Goal: Task Accomplishment & Management: Manage account settings

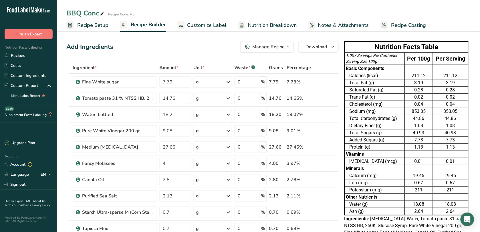
click at [103, 12] on icon at bounding box center [102, 14] width 5 height 8
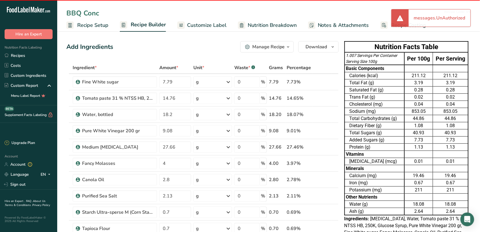
click at [90, 27] on span "Recipe Setup" at bounding box center [92, 25] width 31 height 8
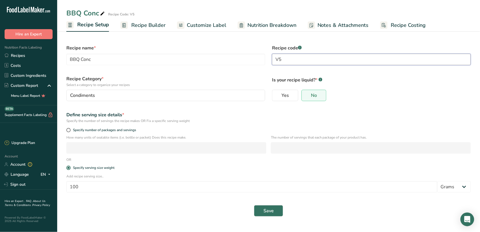
click at [300, 63] on input "V5" at bounding box center [371, 59] width 199 height 11
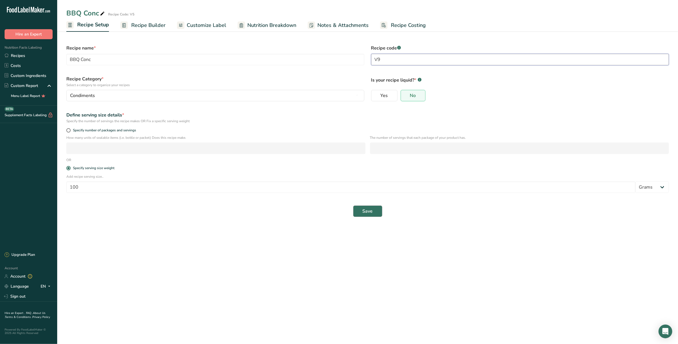
type input "V9"
click at [367, 215] on button "Save" at bounding box center [367, 210] width 29 height 11
click at [371, 214] on span "Save" at bounding box center [368, 211] width 10 height 7
click at [22, 4] on div ".a-20{fill:#fff;} Hire an Expert Nutrition Facts Labeling Recipes Costs Custom …" at bounding box center [28, 172] width 57 height 344
click at [39, 59] on link "Recipes" at bounding box center [28, 56] width 57 height 10
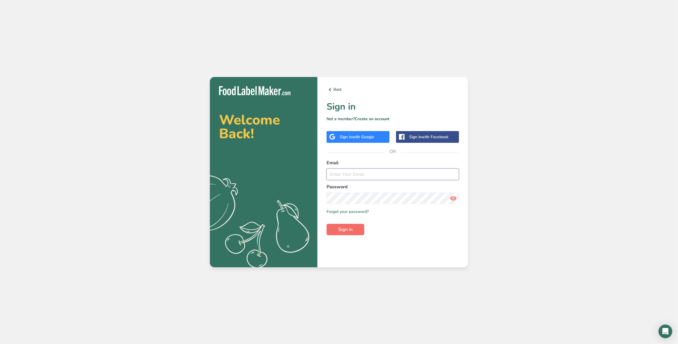
type input "[EMAIL_ADDRESS][DOMAIN_NAME]"
click at [334, 231] on button "Sign in" at bounding box center [345, 229] width 38 height 11
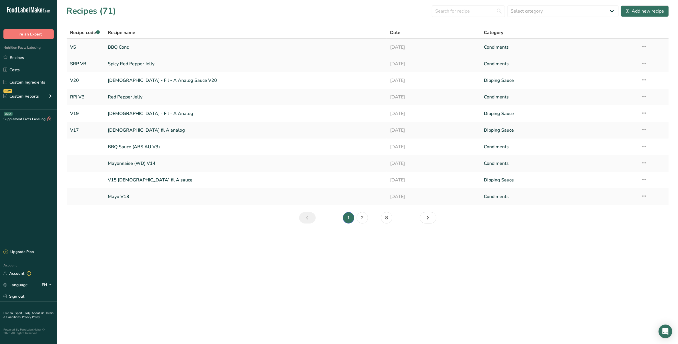
click at [149, 46] on link "BBQ Conc" at bounding box center [245, 47] width 275 height 12
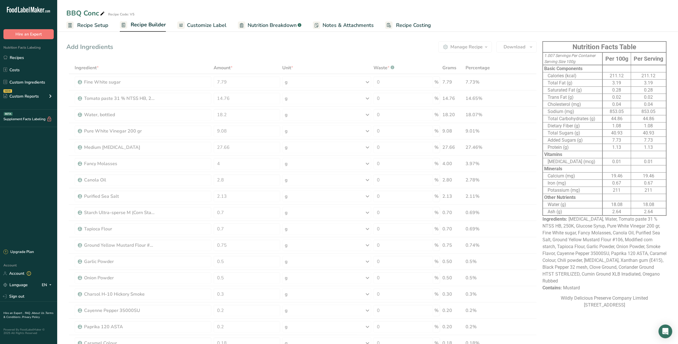
click at [141, 22] on span "Recipe Builder" at bounding box center [148, 25] width 35 height 8
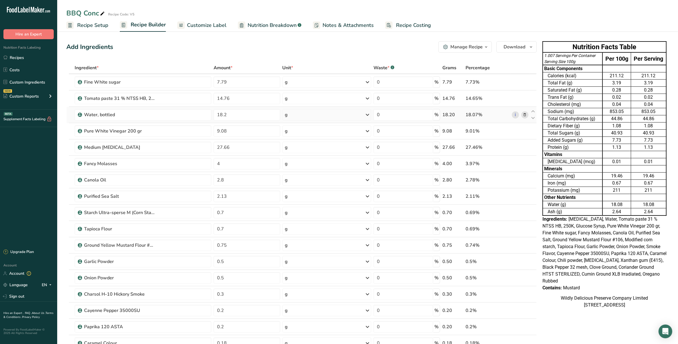
click at [96, 22] on span "Recipe Setup" at bounding box center [92, 25] width 31 height 8
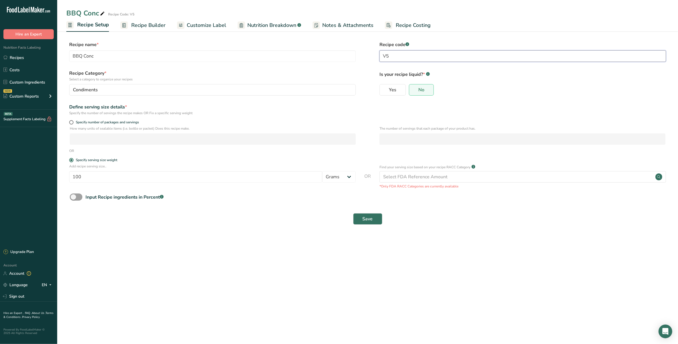
click at [391, 56] on input "V5" at bounding box center [522, 55] width 286 height 11
type input "V9"
click at [221, 51] on input "BBQ Conc" at bounding box center [212, 55] width 286 height 11
drag, startPoint x: 83, startPoint y: 59, endPoint x: 89, endPoint y: 70, distance: 13.1
click at [83, 59] on input "BBQ Concentrate" at bounding box center [212, 55] width 286 height 11
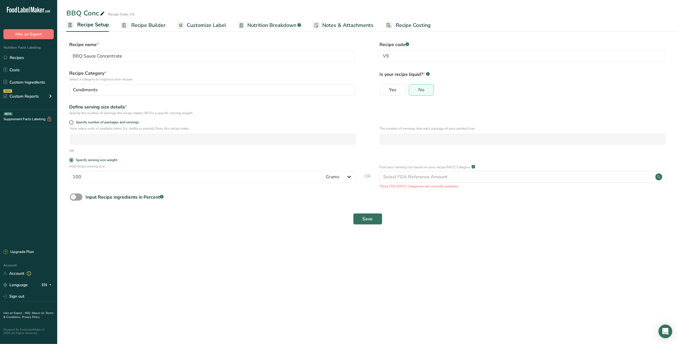
click at [250, 242] on main "BBQ Conc Recipe Code: V5 Recipe Setup Recipe Builder Customize Label Nutrition …" at bounding box center [339, 172] width 678 height 344
click at [377, 214] on button "Save" at bounding box center [367, 218] width 29 height 11
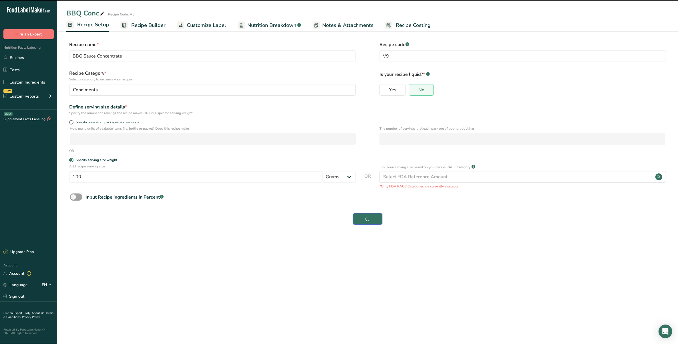
type input "BBQ Sauce Concentrate"
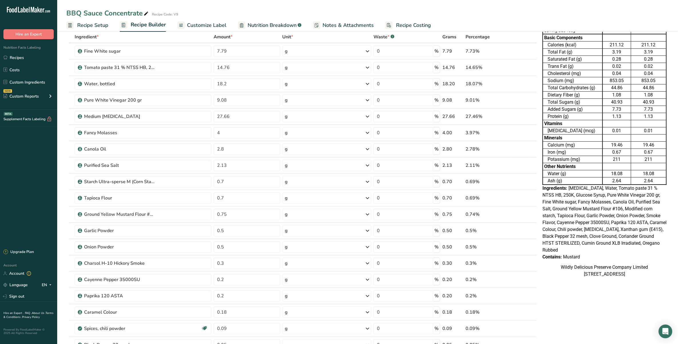
scroll to position [71, 0]
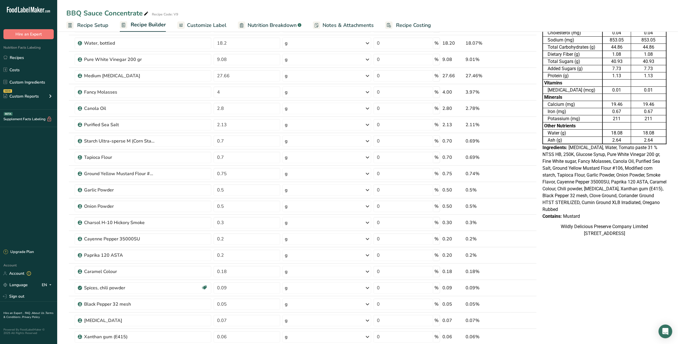
drag, startPoint x: 494, startPoint y: 2, endPoint x: 415, endPoint y: 3, distance: 79.2
click at [417, 5] on div "BBQ Sauce Concentrate Recipe Code: V9 Recipe Setup Recipe Builder Customize Lab…" at bounding box center [367, 16] width 621 height 32
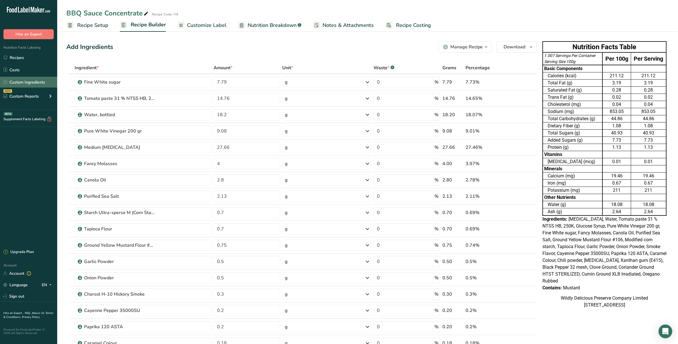
click at [38, 81] on link "Custom Ingredients" at bounding box center [28, 82] width 57 height 11
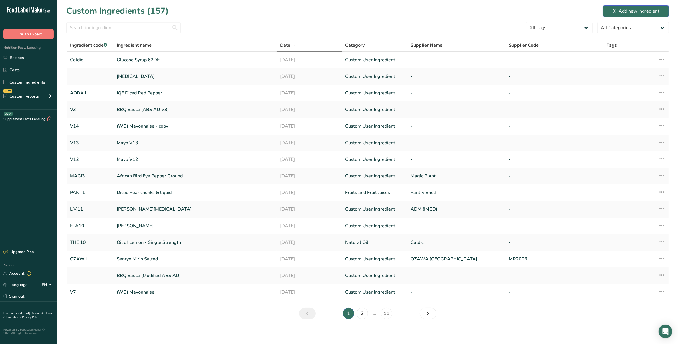
click at [636, 9] on div "Add new ingredient" at bounding box center [635, 11] width 47 height 7
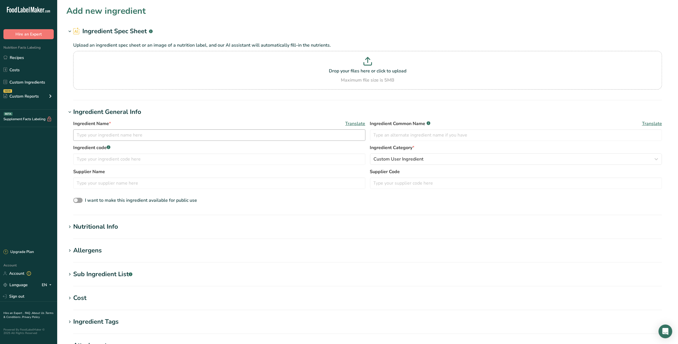
click at [152, 141] on div "Ingredient Name * Translate Ingredient Common Name .a-a{fill:#347362;}.b-a{fill…" at bounding box center [367, 132] width 589 height 24
click at [153, 136] on input "text" at bounding box center [219, 134] width 292 height 11
type input "Passionfruit Juice concentrate"
click at [429, 132] on input "text" at bounding box center [516, 134] width 292 height 11
click at [279, 169] on label "Supplier Name" at bounding box center [219, 171] width 292 height 7
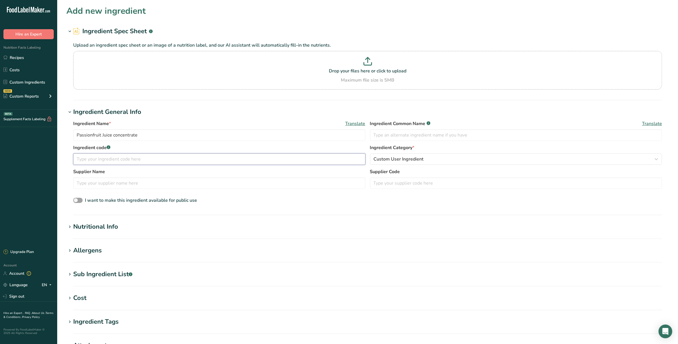
click at [275, 161] on input "text" at bounding box center [219, 158] width 292 height 11
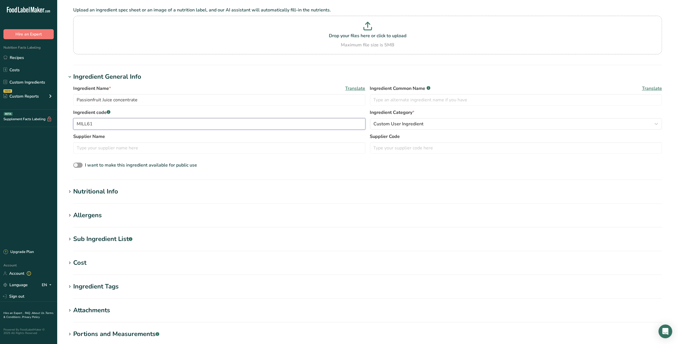
scroll to position [36, 0]
type input "MILL61"
click at [183, 186] on section "Add new ingredient Ingredient Spec Sheet .a-a{fill:#347362;}.b-a{fill:#fff;} Up…" at bounding box center [367, 180] width 621 height 432
click at [182, 195] on h1 "Nutritional Info" at bounding box center [367, 190] width 602 height 9
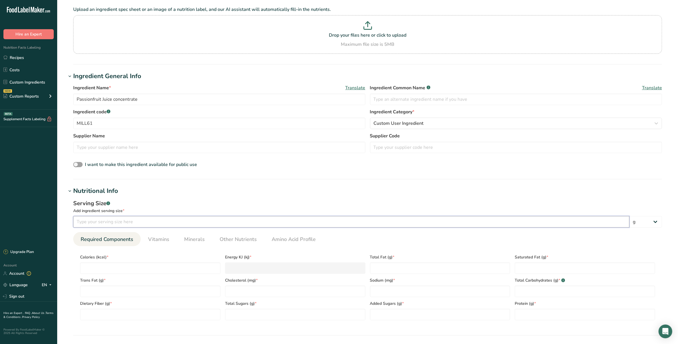
click at [142, 223] on input "number" at bounding box center [351, 221] width 556 height 11
type input "100"
click at [151, 262] on div "Calories (kcal) *" at bounding box center [150, 261] width 145 height 23
click at [152, 270] on input "number" at bounding box center [150, 267] width 140 height 11
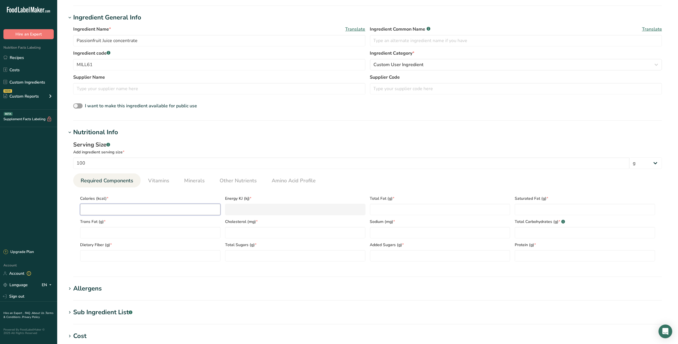
scroll to position [107, 0]
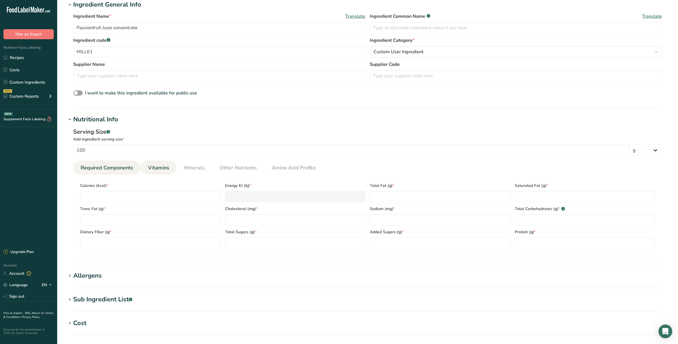
click at [156, 164] on span "Vitamins" at bounding box center [158, 168] width 21 height 8
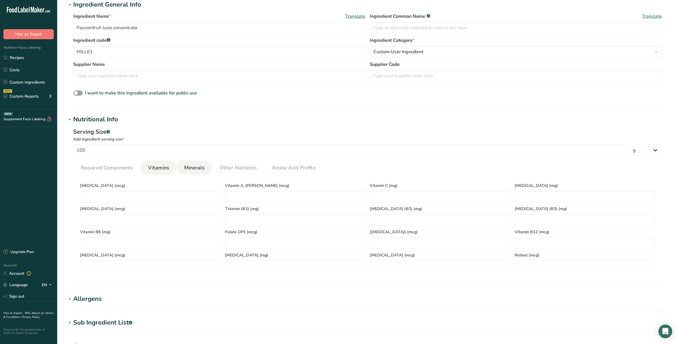
click at [182, 166] on link "Minerals" at bounding box center [194, 167] width 25 height 15
click at [264, 169] on li "Amino Acid Profile" at bounding box center [293, 167] width 59 height 14
click at [223, 166] on span "Other Nutrients" at bounding box center [238, 168] width 37 height 8
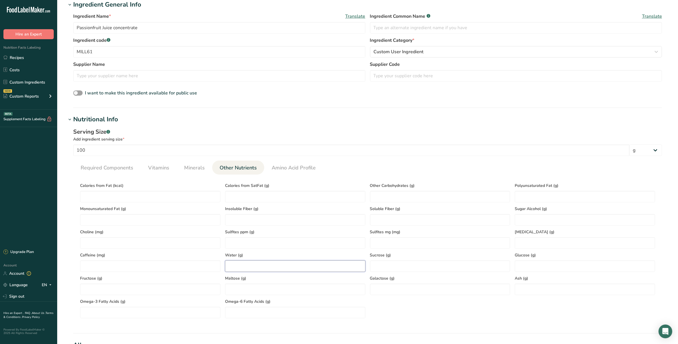
click at [258, 262] on input "number" at bounding box center [295, 265] width 140 height 11
type input "40.12"
click at [108, 164] on span "Required Components" at bounding box center [107, 168] width 53 height 8
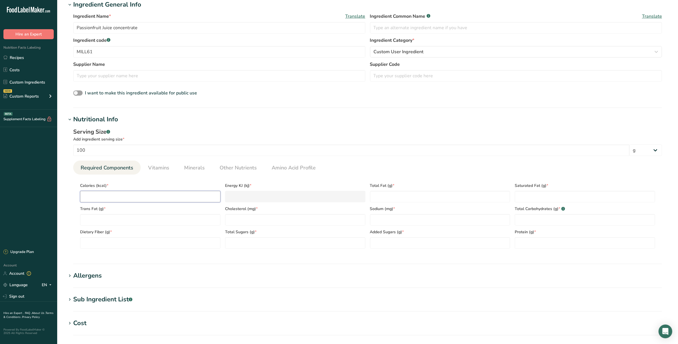
click at [116, 192] on input "number" at bounding box center [150, 196] width 140 height 11
type input "2"
type KJ "8.4"
type input "23"
type KJ "96.2"
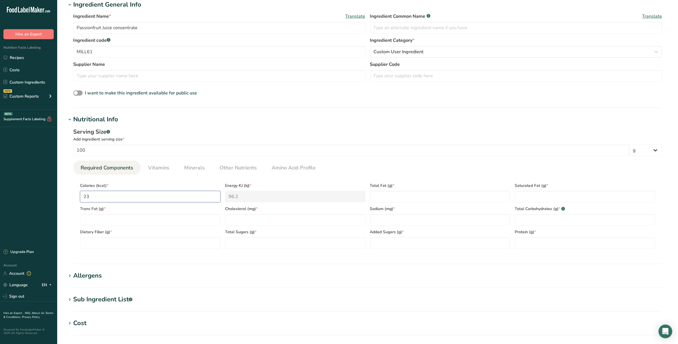
type input "234"
type KJ "979.1"
type input "234.8"
type KJ "982.4"
type input "234.89"
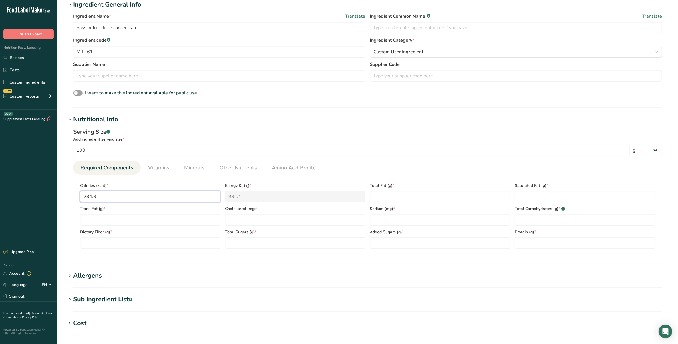
type KJ "982.8"
type input "234.89"
click at [543, 250] on section "Calories (kcal) * 234.89 Energy KJ (kj) * 982.8 Total Fat (g) * Saturated Fat (…" at bounding box center [367, 213] width 589 height 79
click at [543, 244] on input "number" at bounding box center [585, 242] width 140 height 11
type input "1.62"
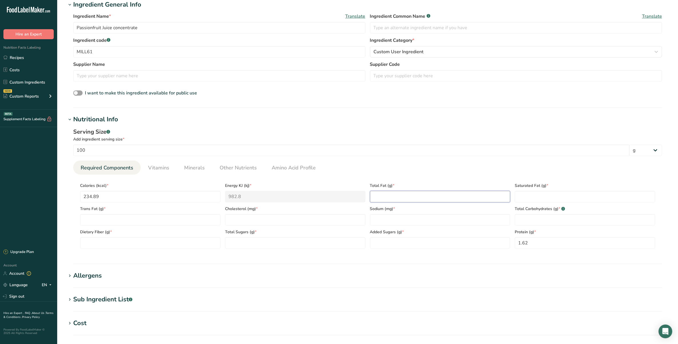
click at [451, 196] on Fat "number" at bounding box center [440, 196] width 140 height 11
type Fat "0.21"
click at [527, 193] on Fat "number" at bounding box center [585, 196] width 140 height 11
click at [535, 218] on Carbohydrates "number" at bounding box center [585, 219] width 140 height 11
click at [305, 166] on span "Amino Acid Profile" at bounding box center [294, 168] width 44 height 8
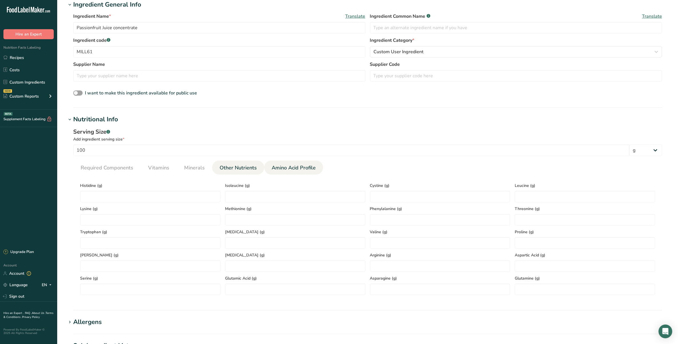
click at [260, 173] on li "Other Nutrients" at bounding box center [238, 167] width 52 height 14
click at [255, 170] on link "Other Nutrients" at bounding box center [238, 167] width 42 height 15
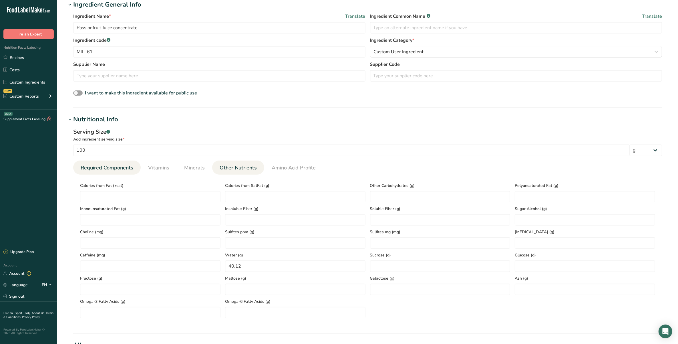
click at [102, 169] on span "Required Components" at bounding box center [107, 168] width 53 height 8
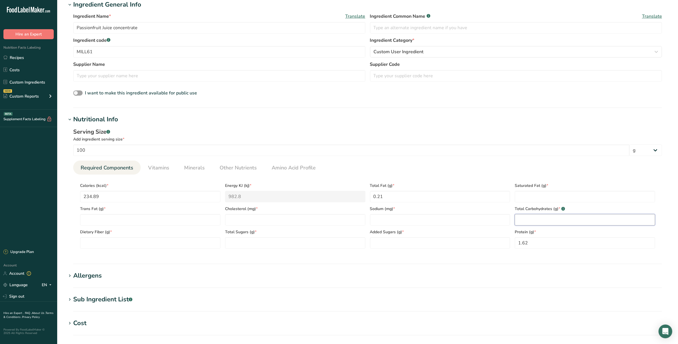
click at [573, 223] on Carbohydrates "number" at bounding box center [585, 219] width 140 height 11
click at [524, 216] on Carbohydrates "number" at bounding box center [585, 219] width 140 height 11
click at [568, 221] on Carbohydrates "number" at bounding box center [585, 219] width 140 height 11
click at [528, 194] on Fat "number" at bounding box center [585, 196] width 140 height 11
click at [156, 222] on Fat "number" at bounding box center [150, 219] width 140 height 11
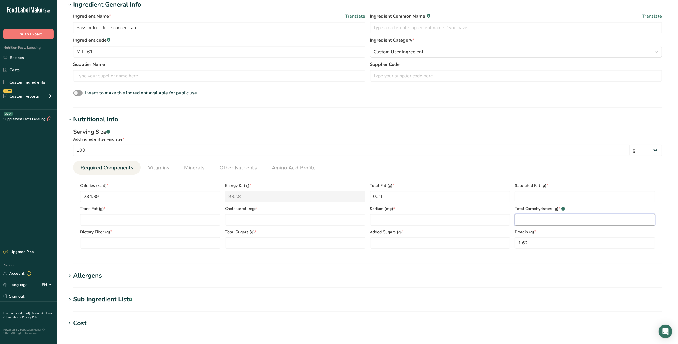
click at [552, 220] on Carbohydrates "number" at bounding box center [585, 219] width 140 height 11
type Carbohydrates "56.63"
click at [129, 242] on Fiber "number" at bounding box center [150, 242] width 140 height 11
type Fiber "0.83"
click at [312, 242] on Sugars "number" at bounding box center [295, 242] width 140 height 11
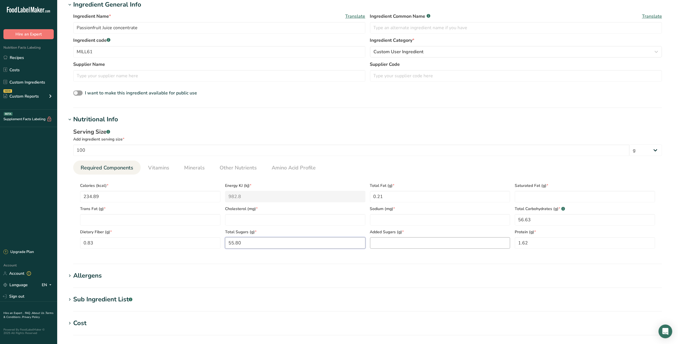
type Sugars "55.80"
click at [461, 242] on Sugars "number" at bounding box center [440, 242] width 140 height 11
type Sugars "0"
click at [165, 171] on span "Vitamins" at bounding box center [158, 168] width 21 height 8
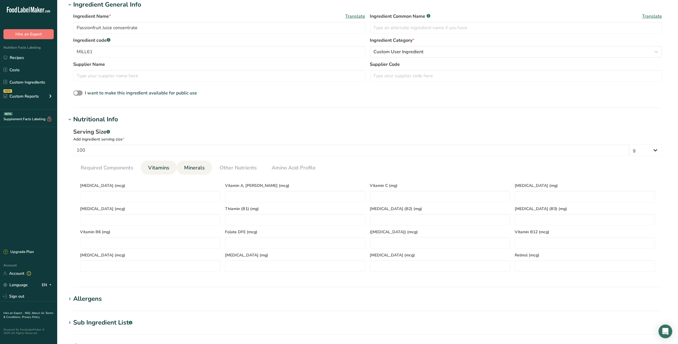
click at [202, 170] on span "Minerals" at bounding box center [194, 168] width 21 height 8
click at [254, 193] on input "number" at bounding box center [295, 196] width 140 height 11
type input "16.66"
click at [387, 199] on input "number" at bounding box center [440, 196] width 140 height 11
type input "1.00"
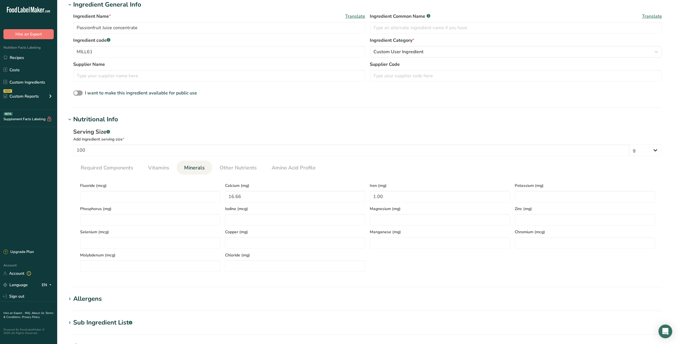
click at [117, 212] on div "Phosphorus (mg)" at bounding box center [150, 213] width 145 height 23
click at [117, 224] on input "number" at bounding box center [150, 219] width 140 height 11
click at [119, 224] on input "number" at bounding box center [150, 219] width 140 height 11
type input "54.13"
click at [115, 195] on input "number" at bounding box center [150, 196] width 140 height 11
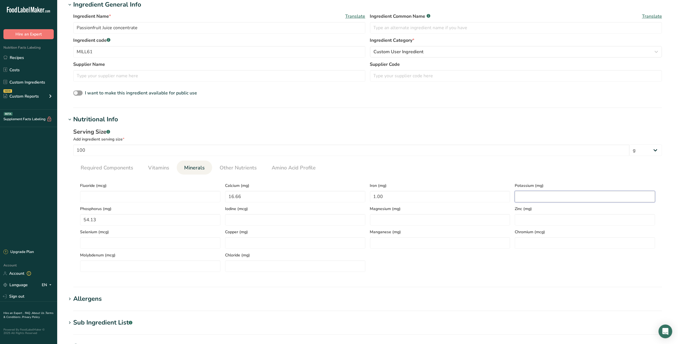
click at [548, 195] on input "number" at bounding box center [585, 196] width 140 height 11
type input "1157.62"
click at [124, 165] on span "Required Components" at bounding box center [107, 168] width 53 height 8
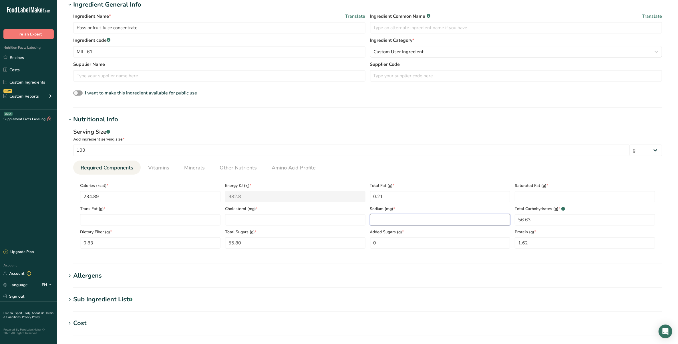
click at [456, 218] on input "number" at bounding box center [440, 219] width 140 height 11
type input "24.98"
click at [344, 128] on div "Serving Size .a-a{fill:#347362;}.b-a{fill:#fff;}" at bounding box center [367, 132] width 589 height 9
click at [153, 161] on link "Vitamins" at bounding box center [159, 167] width 26 height 15
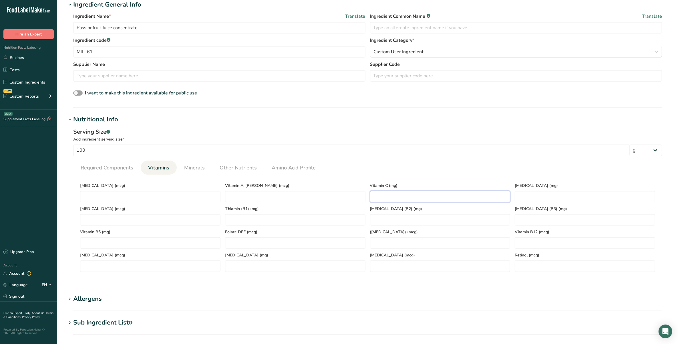
click at [448, 197] on C "number" at bounding box center [440, 196] width 140 height 11
type C "124.09"
click at [280, 219] on \(B1\) "number" at bounding box center [295, 219] width 140 height 11
type \(B1\) "0"
click at [388, 218] on \(B2\) "number" at bounding box center [440, 219] width 140 height 11
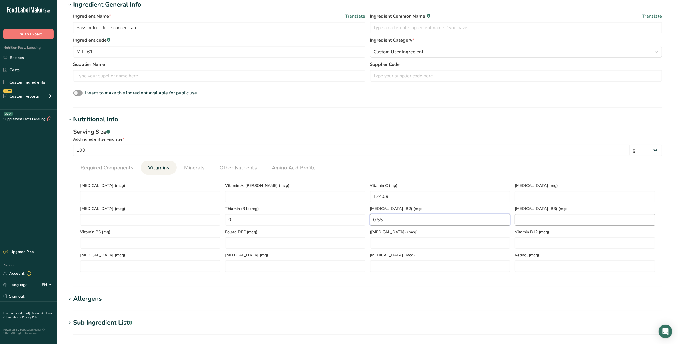
type \(B2\) "0.55"
click at [573, 221] on \(B3\) "number" at bounding box center [585, 219] width 140 height 11
type \(B3\) "6.08"
click at [254, 198] on RAE "number" at bounding box center [295, 196] width 140 height 11
click at [148, 194] on D "number" at bounding box center [150, 196] width 140 height 11
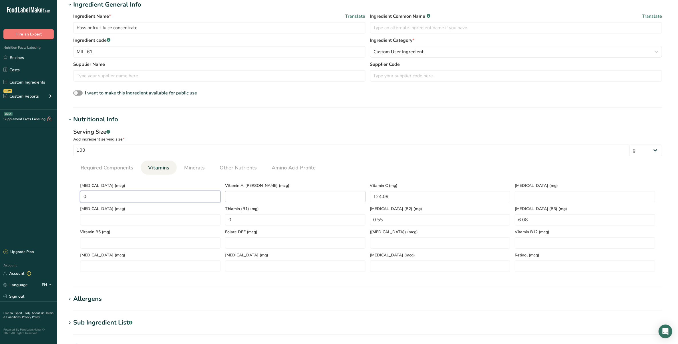
type D "0"
click at [251, 192] on RAE "number" at bounding box center [295, 196] width 140 height 11
type RAE "44.973"
click at [297, 174] on link "Amino Acid Profile" at bounding box center [293, 167] width 49 height 15
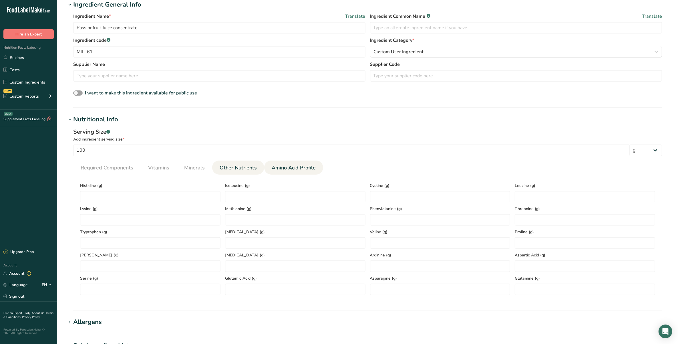
click at [250, 166] on span "Other Nutrients" at bounding box center [238, 168] width 37 height 8
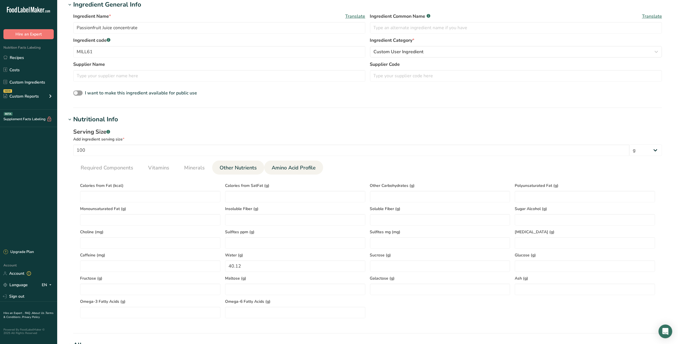
click at [298, 167] on span "Amino Acid Profile" at bounding box center [294, 168] width 44 height 8
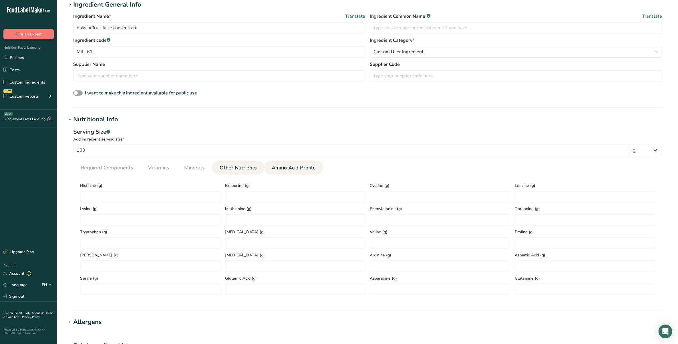
click at [248, 174] on link "Other Nutrients" at bounding box center [238, 167] width 42 height 15
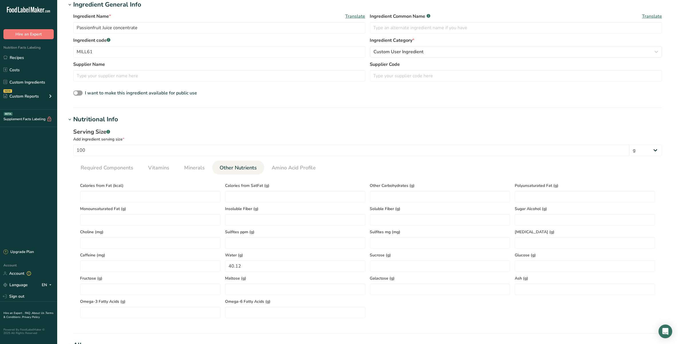
click at [116, 184] on span "Calories from Fat (kcal)" at bounding box center [150, 185] width 140 height 6
click at [110, 165] on span "Required Components" at bounding box center [107, 168] width 53 height 8
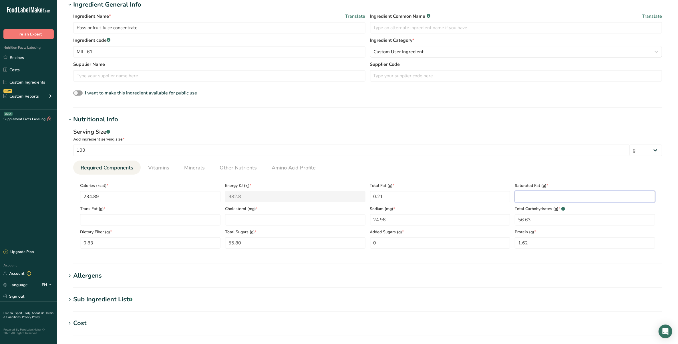
click at [551, 193] on Fat "number" at bounding box center [585, 196] width 140 height 11
click at [569, 191] on Fat "number" at bounding box center [585, 196] width 140 height 11
click at [556, 194] on Fat "number" at bounding box center [585, 196] width 140 height 11
type Fat "0.17"
click at [153, 216] on Fat "number" at bounding box center [150, 219] width 140 height 11
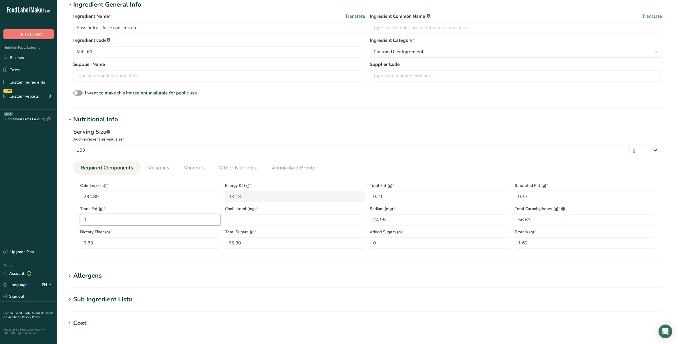
scroll to position [71, 0]
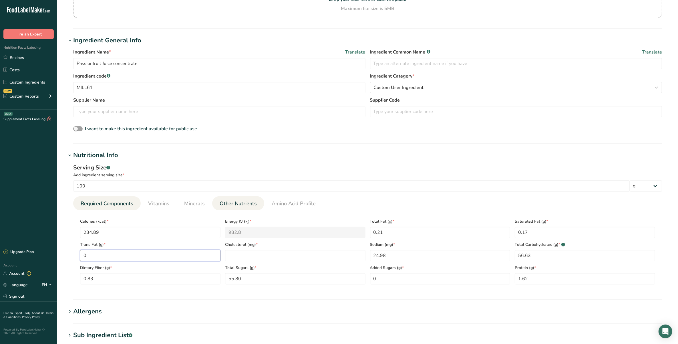
type Fat "0"
click at [236, 199] on link "Other Nutrients" at bounding box center [238, 203] width 42 height 15
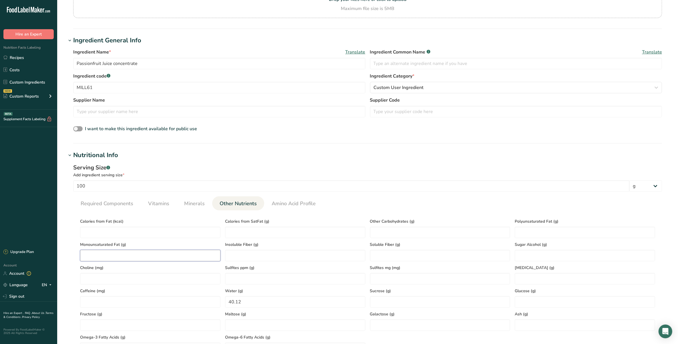
click at [165, 258] on Fat "number" at bounding box center [150, 255] width 140 height 11
type Fat "0.02"
click at [578, 228] on Fat "number" at bounding box center [585, 231] width 140 height 11
type Fat "0.12"
click at [119, 200] on span "Required Components" at bounding box center [107, 204] width 53 height 8
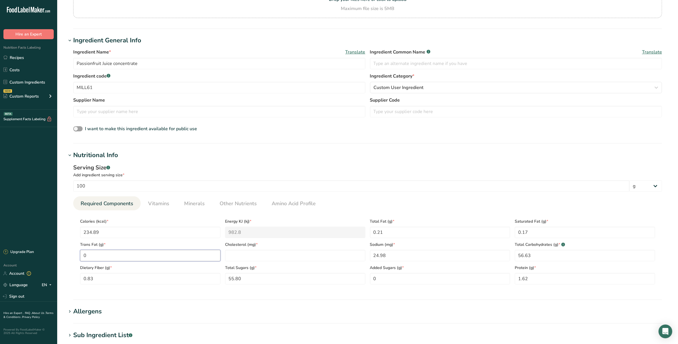
click at [133, 252] on Fat "0" at bounding box center [150, 255] width 140 height 11
click at [309, 247] on span "[MEDICAL_DATA] (mg) *" at bounding box center [295, 244] width 140 height 6
click at [311, 250] on input "number" at bounding box center [295, 255] width 140 height 11
type input "0"
click at [237, 204] on span "Other Nutrients" at bounding box center [238, 204] width 37 height 8
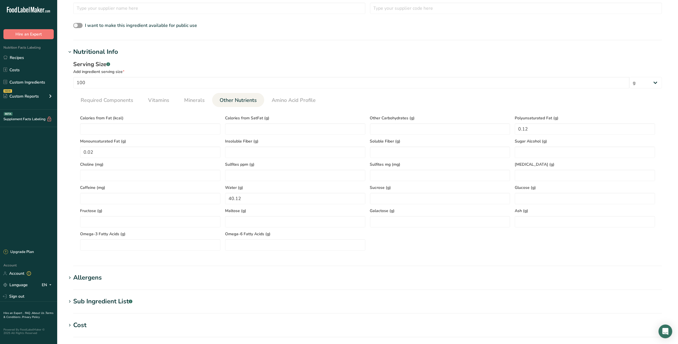
scroll to position [179, 0]
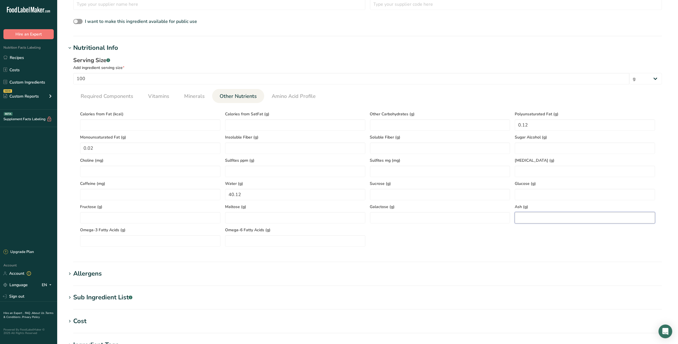
click at [527, 219] on input "number" at bounding box center [585, 217] width 140 height 11
type input "1.42"
click at [143, 196] on input "number" at bounding box center [150, 194] width 140 height 11
type input "0"
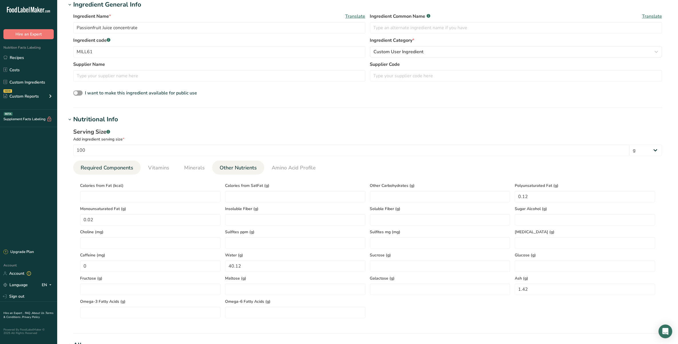
click at [103, 166] on span "Required Components" at bounding box center [107, 168] width 53 height 8
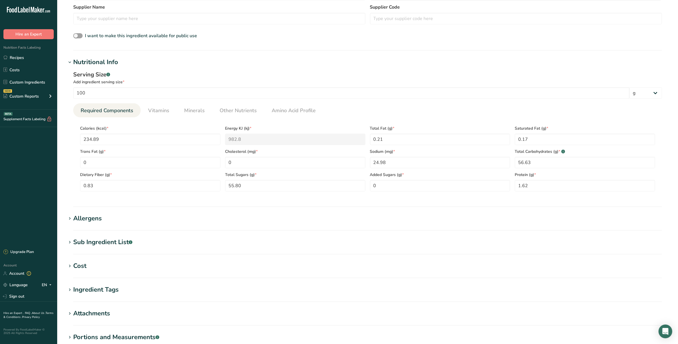
scroll to position [239, 0]
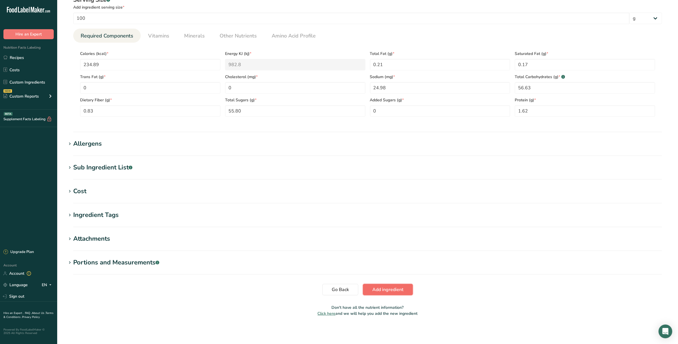
click at [393, 286] on span "Add ingredient" at bounding box center [387, 289] width 31 height 7
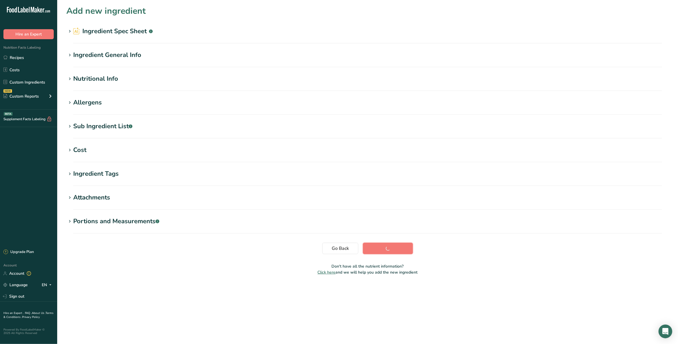
scroll to position [0, 0]
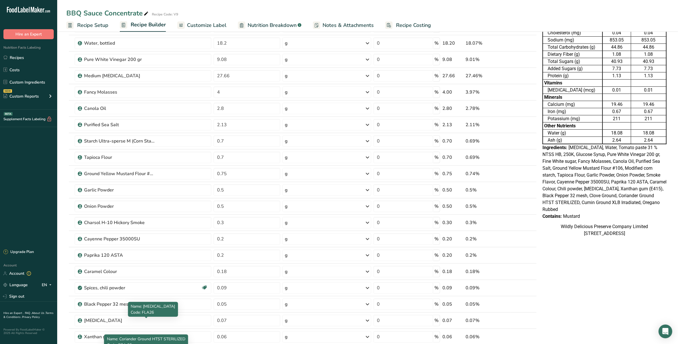
scroll to position [214, 0]
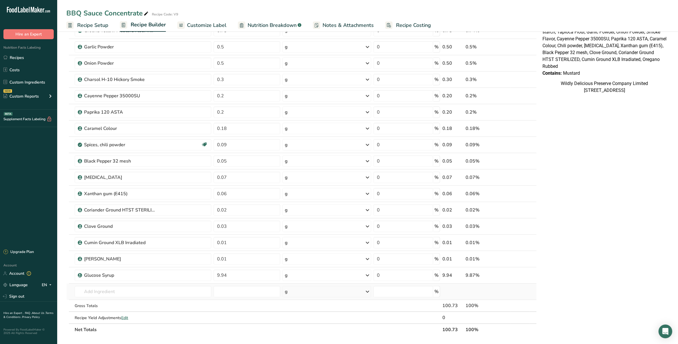
click at [139, 286] on td "Almond flour 1211 Milk, whole, 3.25% milkfat, without added vitamin A and vitam…" at bounding box center [142, 291] width 139 height 16
click at [140, 289] on input "text" at bounding box center [143, 291] width 137 height 11
type input "passionf"
click at [106, 242] on p "MILL61 Passionfruit Juice concentrate" at bounding box center [116, 243] width 74 height 6
type input "Passionfruit Juice concentrate"
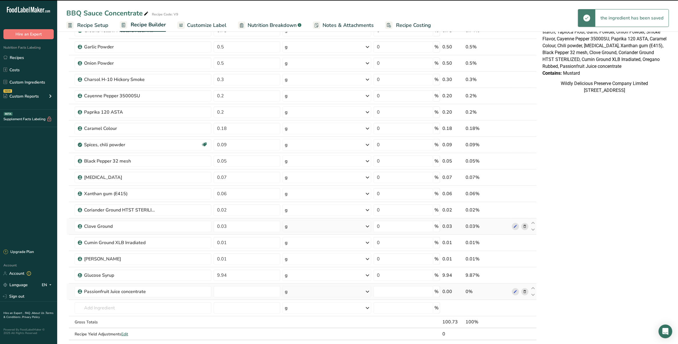
type input "0"
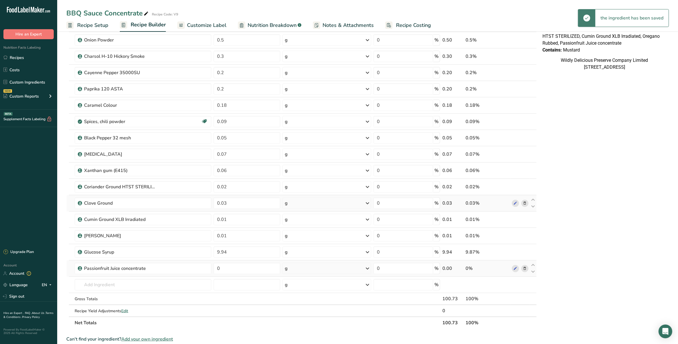
scroll to position [250, 0]
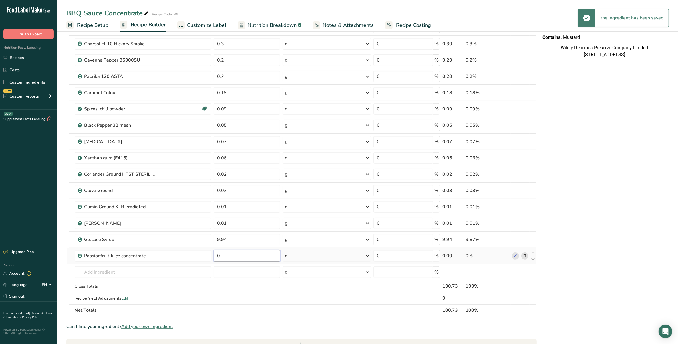
click at [240, 260] on input "0" at bounding box center [247, 255] width 66 height 11
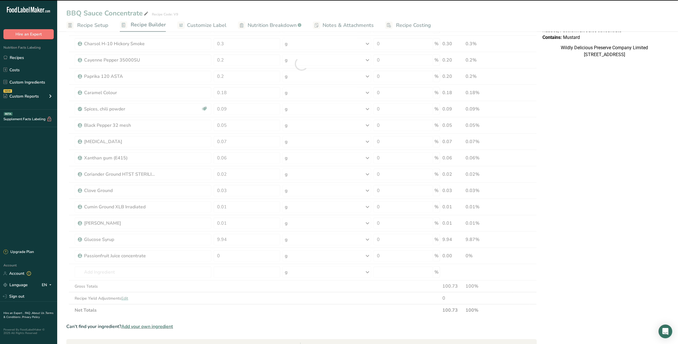
click at [227, 275] on div at bounding box center [301, 64] width 470 height 504
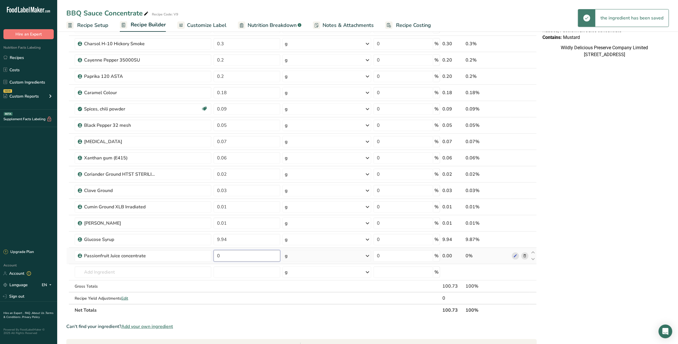
click at [231, 255] on input "0" at bounding box center [247, 255] width 66 height 11
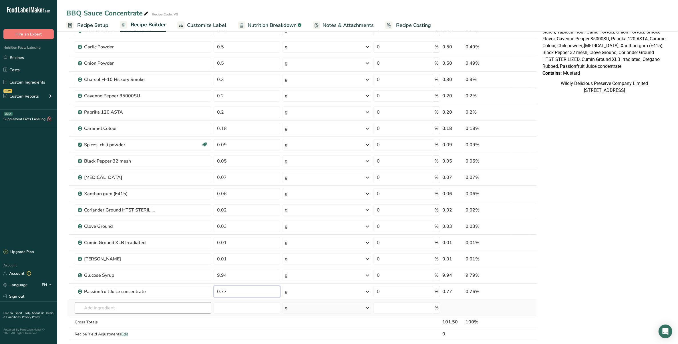
scroll to position [179, 0]
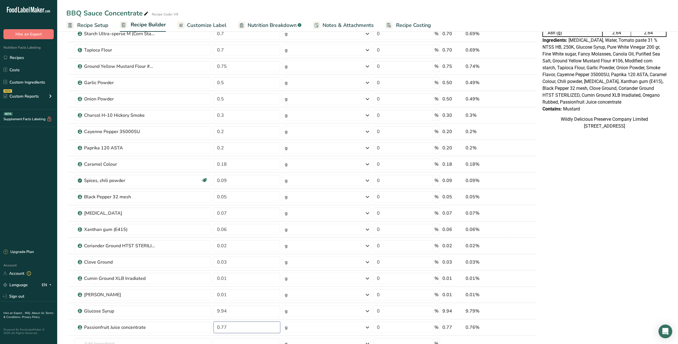
type input "0.77"
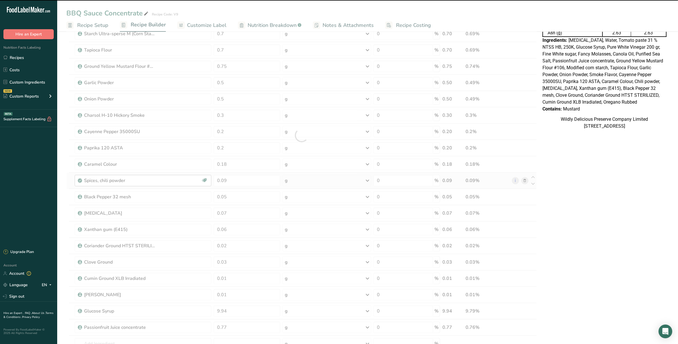
click at [157, 179] on div "Ingredient * Amount * Unit * Waste * .a-a{fill:#347362;}.b-a{fill:#fff;} Grams …" at bounding box center [301, 135] width 470 height 504
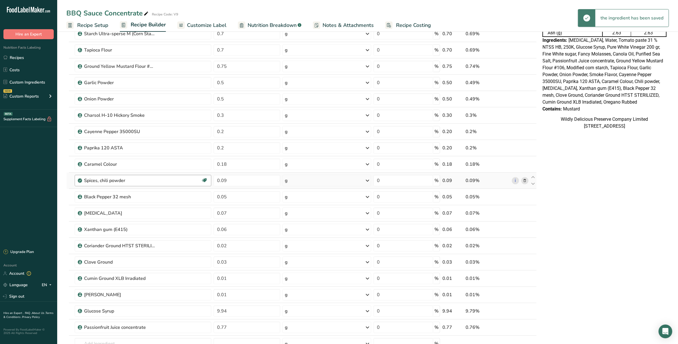
click at [158, 180] on div "Spices, chili powder" at bounding box center [142, 180] width 117 height 7
click at [163, 183] on div "Spices, chili powder" at bounding box center [142, 180] width 117 height 7
click at [161, 178] on div "Spices, chili powder" at bounding box center [142, 180] width 117 height 7
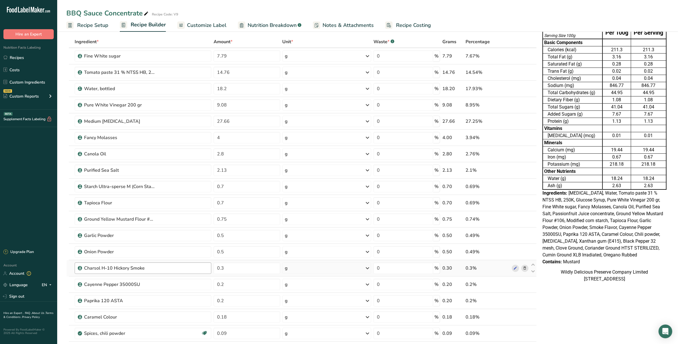
scroll to position [0, 0]
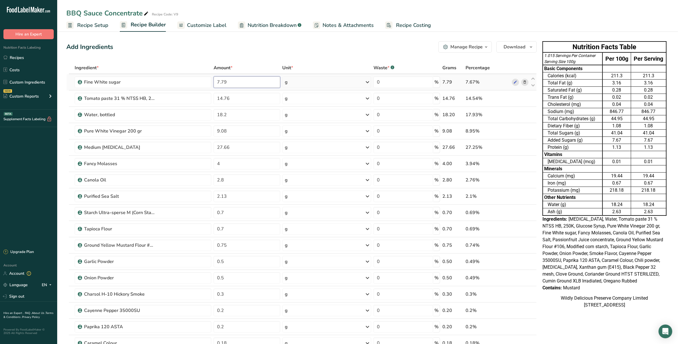
click at [238, 81] on input "7.79" at bounding box center [247, 81] width 66 height 11
click at [215, 83] on input "7.79" at bounding box center [247, 81] width 66 height 11
click at [232, 80] on input "27.79" at bounding box center [247, 81] width 66 height 11
type input "27.01"
click at [239, 104] on div "Ingredient * Amount * Unit * Waste * .a-a{fill:#347362;}.b-a{fill:#fff;} Grams …" at bounding box center [301, 314] width 470 height 504
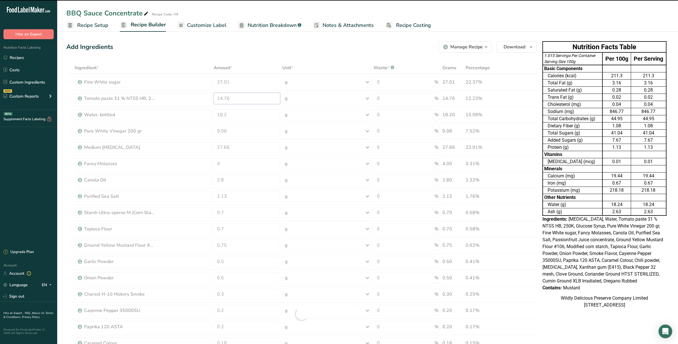
click at [237, 99] on input "14.76" at bounding box center [247, 98] width 66 height 11
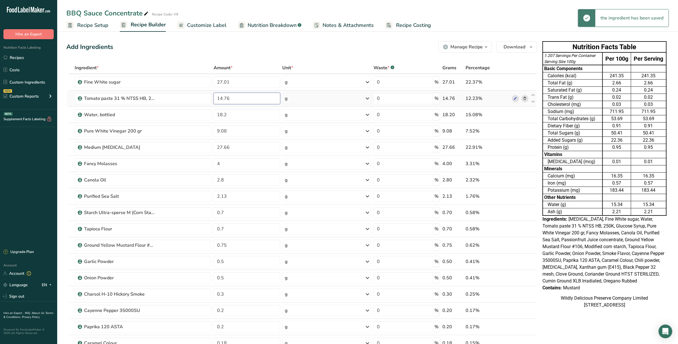
click at [221, 99] on input "14.76" at bounding box center [247, 98] width 66 height 11
type input "15.80"
click at [231, 111] on div "Ingredient * Amount * Unit * Waste * .a-a{fill:#347362;}.b-a{fill:#fff;} Grams …" at bounding box center [301, 314] width 470 height 504
drag, startPoint x: 226, startPoint y: 115, endPoint x: 213, endPoint y: 114, distance: 12.9
click at [214, 114] on input "1" at bounding box center [247, 114] width 66 height 11
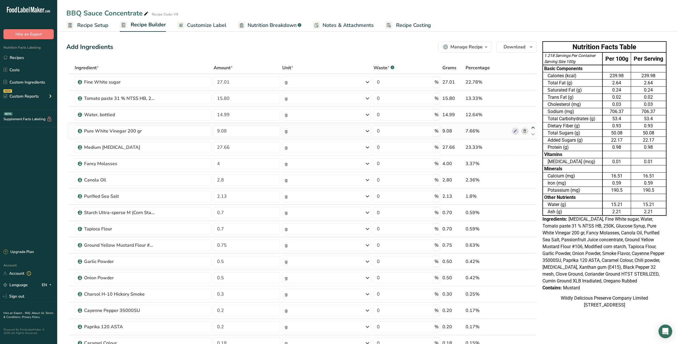
click at [532, 128] on div "Ingredient * Amount * Unit * Waste * .a-a{fill:#347362;}.b-a{fill:#fff;} Grams …" at bounding box center [301, 314] width 470 height 504
click at [532, 126] on icon at bounding box center [532, 128] width 7 height 4
type input "9.08"
type input "14.99"
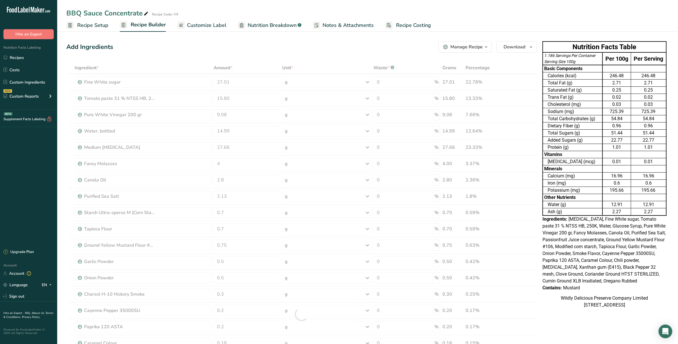
click at [260, 118] on div at bounding box center [301, 314] width 470 height 504
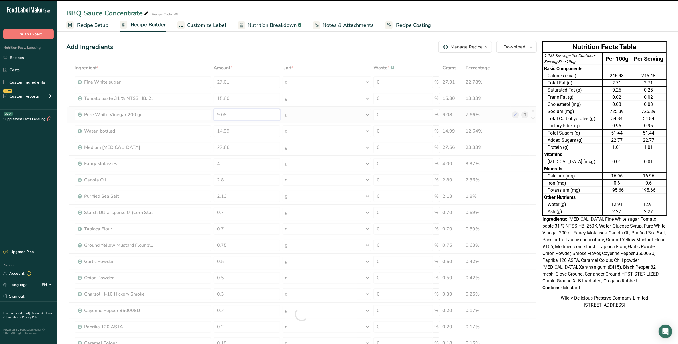
click at [238, 111] on input "9.08" at bounding box center [247, 114] width 66 height 11
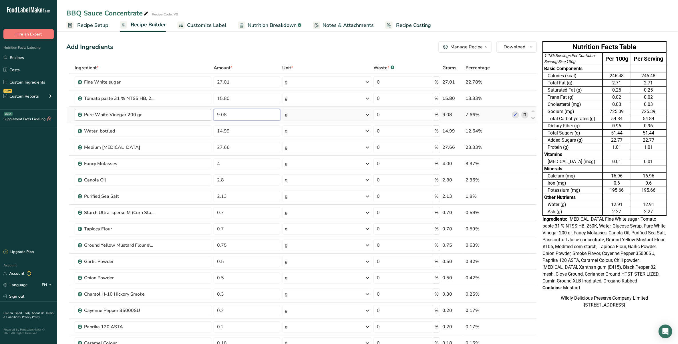
drag, startPoint x: 239, startPoint y: 112, endPoint x: 174, endPoint y: 109, distance: 65.2
click at [174, 109] on tr "Pure White Vinegar 200 gr 9.08 g Weight Units g kg mg See more Volume Units l V…" at bounding box center [302, 115] width 470 height 16
type input "15.62"
click at [259, 143] on div "Ingredient * Amount * Unit * Waste * .a-a{fill:#347362;}.b-a{fill:#fff;} Grams …" at bounding box center [301, 314] width 470 height 504
drag, startPoint x: 255, startPoint y: 148, endPoint x: 209, endPoint y: 145, distance: 46.1
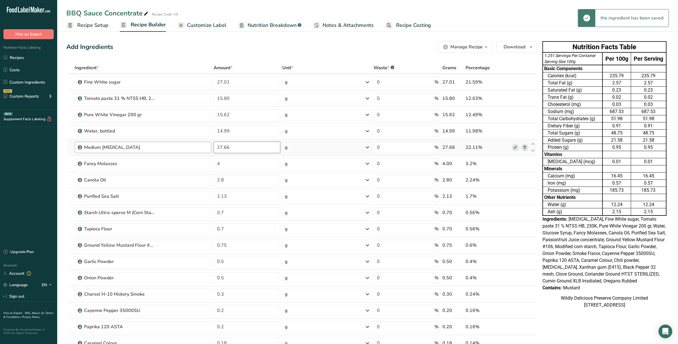
click at [209, 145] on tr "Medium Invert Sugar 27.66 g Weight Units g kg mg See more Volume Units l Volume…" at bounding box center [302, 147] width 470 height 16
type input "11.15"
click at [231, 165] on div "Ingredient * Amount * Unit * Waste * .a-a{fill:#347362;}.b-a{fill:#fff;} Grams …" at bounding box center [301, 314] width 470 height 504
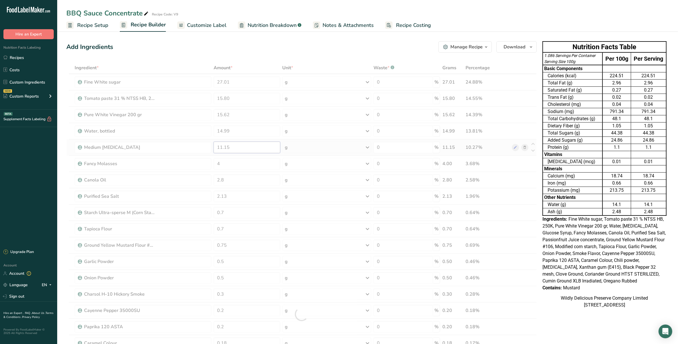
click at [239, 145] on div "Ingredient * Amount * Unit * Waste * .a-a{fill:#347362;}.b-a{fill:#fff;} Grams …" at bounding box center [301, 314] width 470 height 504
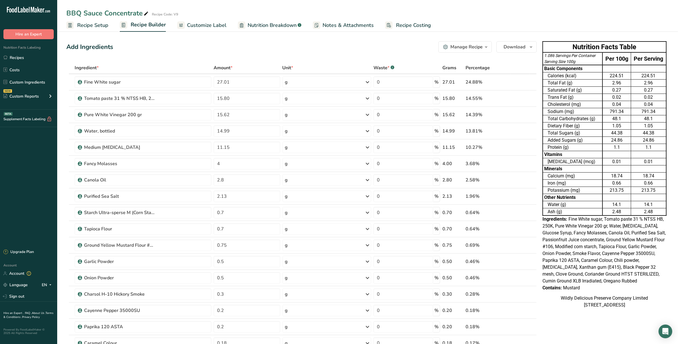
click at [266, 49] on div "Add Ingredients Manage Recipe Delete Recipe Duplicate Recipe Scale Recipe Save …" at bounding box center [301, 46] width 470 height 11
click at [239, 132] on input "14.99" at bounding box center [247, 130] width 66 height 11
type input "14.96"
click at [214, 42] on div "Add Ingredients Manage Recipe Delete Recipe Duplicate Recipe Scale Recipe Save …" at bounding box center [301, 46] width 470 height 11
click at [230, 149] on input "11.15" at bounding box center [247, 147] width 66 height 11
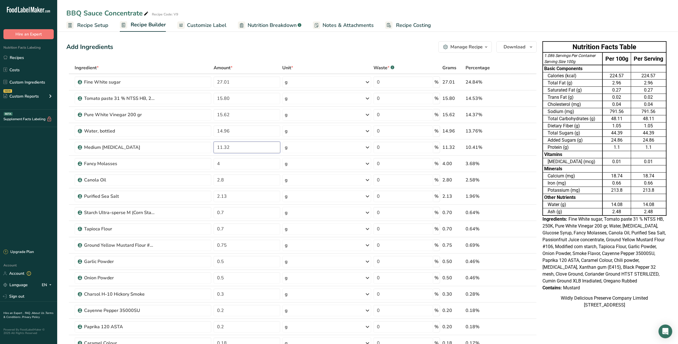
type input "11.32"
click at [249, 66] on div "Ingredient * Amount * Unit * Waste * .a-a{fill:#347362;}.b-a{fill:#fff;} Grams …" at bounding box center [301, 314] width 470 height 504
click at [250, 159] on input "4" at bounding box center [247, 163] width 66 height 11
click at [239, 177] on div "Ingredient * Amount * Unit * Waste * .a-a{fill:#347362;}.b-a{fill:#fff;} Grams …" at bounding box center [301, 314] width 470 height 504
type input "2.67"
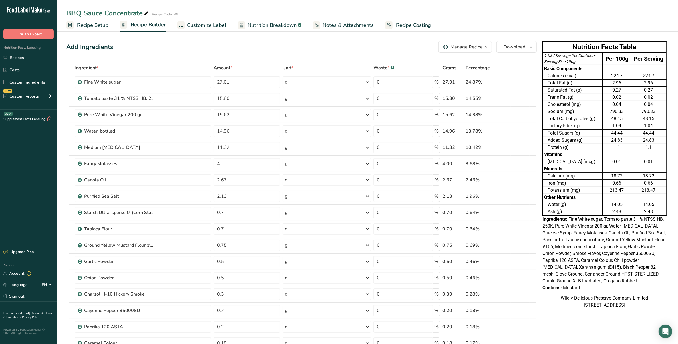
click at [246, 200] on input "2.13" at bounding box center [247, 195] width 66 height 11
type input "2.33"
click at [209, 43] on div "Add Ingredients Manage Recipe Delete Recipe Duplicate Recipe Scale Recipe Save …" at bounding box center [301, 46] width 470 height 11
click at [247, 182] on input "2.67" at bounding box center [247, 179] width 66 height 11
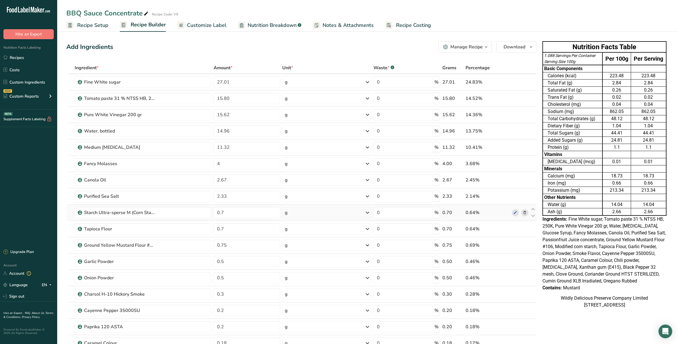
click at [243, 206] on div "Ingredient * Amount * Unit * Waste * .a-a{fill:#347362;}.b-a{fill:#fff;} Grams …" at bounding box center [301, 314] width 470 height 504
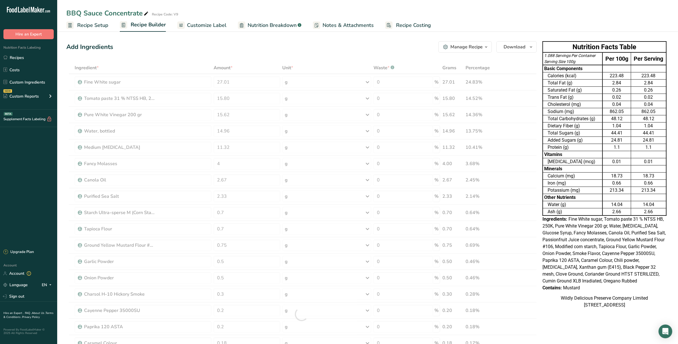
click at [242, 201] on div at bounding box center [301, 314] width 470 height 504
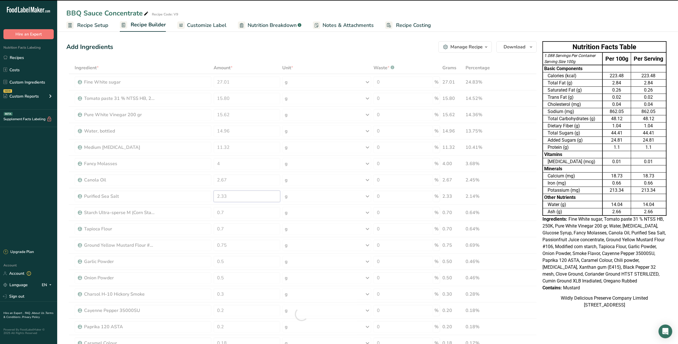
click at [242, 197] on input "2.33" at bounding box center [247, 195] width 66 height 11
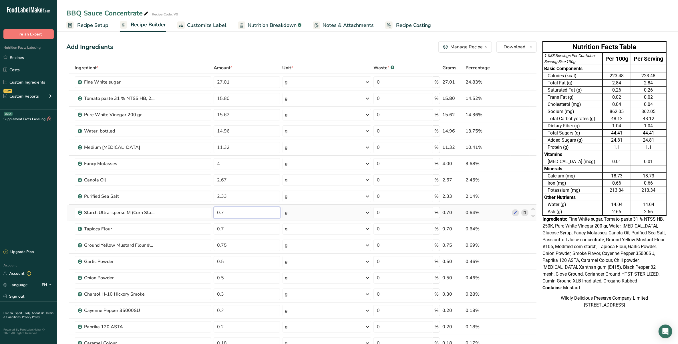
click at [244, 209] on div "Ingredient * Amount * Unit * Waste * .a-a{fill:#347362;}.b-a{fill:#fff;} Grams …" at bounding box center [301, 314] width 470 height 504
click at [245, 229] on div "Ingredient * Amount * Unit * Waste * .a-a{fill:#347362;}.b-a{fill:#fff;} Grams …" at bounding box center [301, 314] width 470 height 504
click at [532, 242] on div "Ingredient * Amount * Unit * Waste * .a-a{fill:#347362;}.b-a{fill:#fff;} Grams …" at bounding box center [301, 314] width 470 height 504
click at [532, 242] on icon at bounding box center [532, 242] width 7 height 4
type input "0.75"
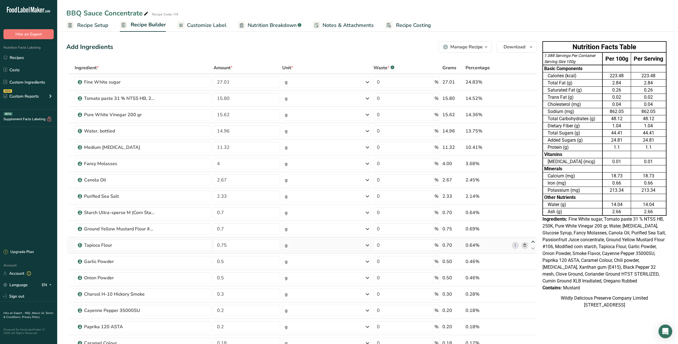
type input "0.7"
click at [532, 226] on icon at bounding box center [532, 225] width 7 height 4
type input "0.75"
type input "0.7"
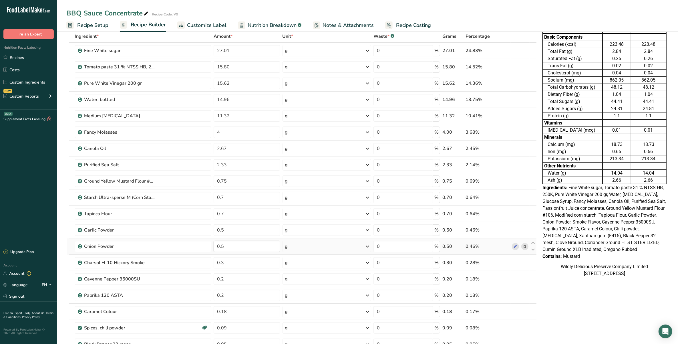
scroll to position [36, 0]
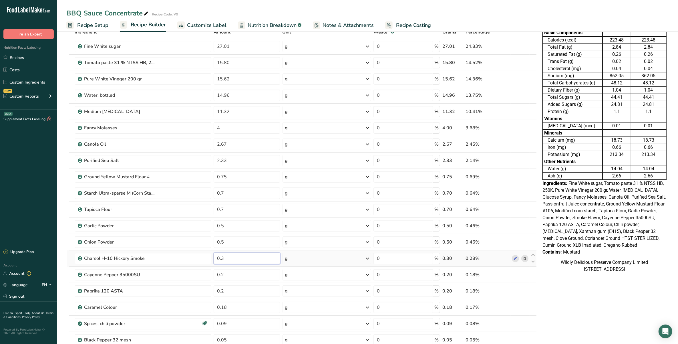
click at [252, 260] on input "0.3" at bounding box center [247, 257] width 66 height 11
type input "0.6"
click at [534, 254] on div "Ingredient * Amount * Unit * Waste * .a-a{fill:#347362;}.b-a{fill:#fff;} Grams …" at bounding box center [301, 278] width 470 height 504
click at [533, 255] on icon at bounding box center [532, 255] width 7 height 4
type input "0.6"
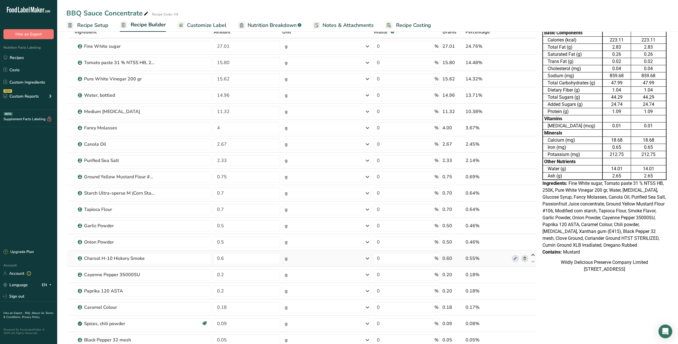
type input "0.5"
click at [533, 255] on icon at bounding box center [532, 255] width 7 height 4
type input "0.5"
type input "0.6"
click at [532, 255] on icon at bounding box center [532, 255] width 7 height 4
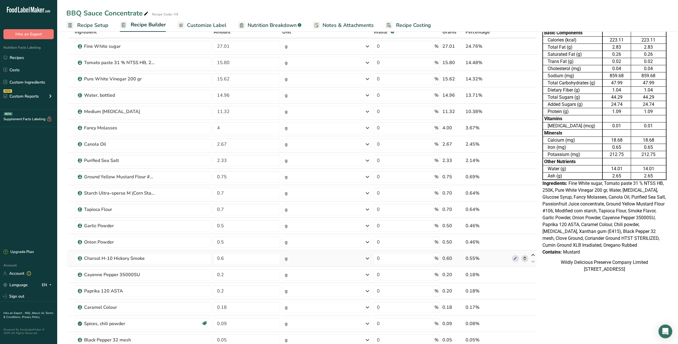
type input "0.6"
type input "0.5"
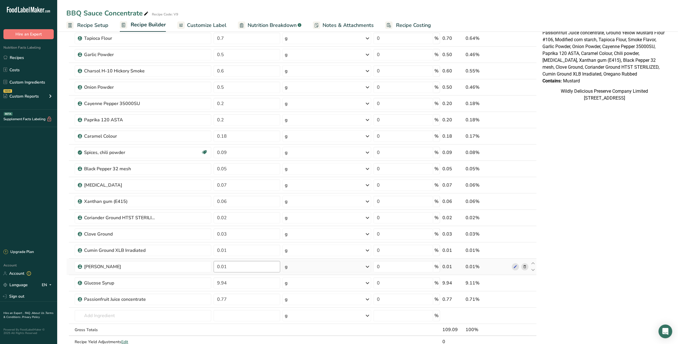
scroll to position [214, 0]
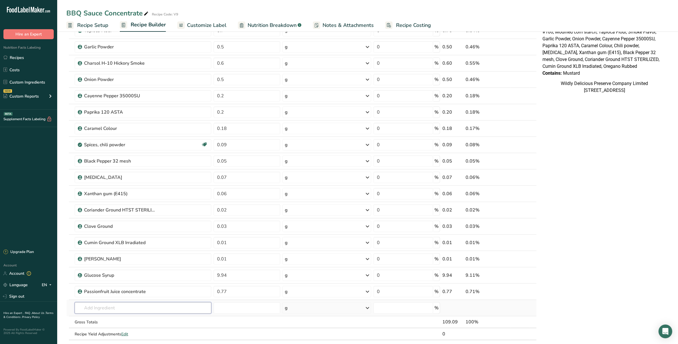
click at [144, 305] on input "text" at bounding box center [143, 307] width 137 height 11
type input "h"
click at [603, 136] on div "Nutrition Facts Table 1.091 Servings Per Container Serving Size 100g Per 100g P…" at bounding box center [604, 181] width 129 height 714
